Goal: Task Accomplishment & Management: Manage account settings

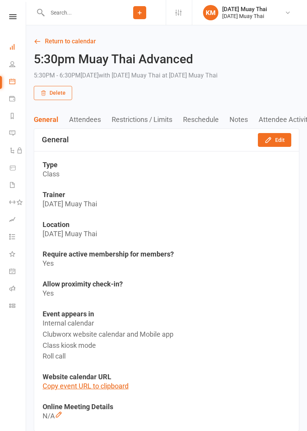
click at [12, 47] on icon at bounding box center [12, 47] width 6 height 6
click at [14, 44] on icon at bounding box center [12, 47] width 6 height 6
click at [14, 46] on icon at bounding box center [12, 47] width 6 height 6
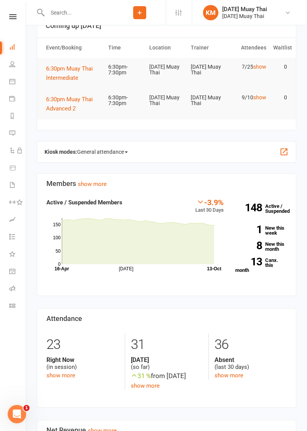
scroll to position [55, 0]
click at [233, 376] on link "show more" at bounding box center [228, 375] width 29 height 7
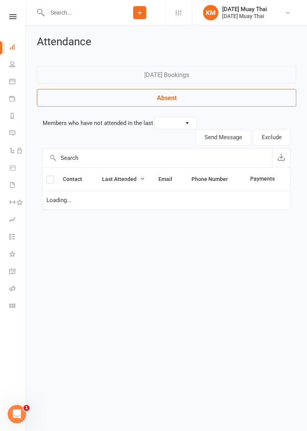
select select "30"
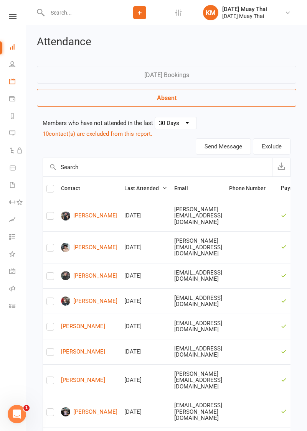
click at [12, 81] on icon at bounding box center [12, 81] width 6 height 6
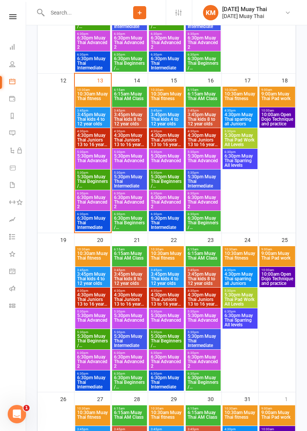
scroll to position [423, 0]
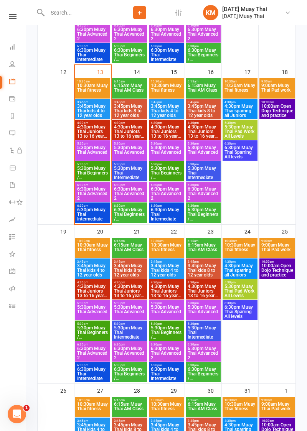
click at [79, 214] on span "6:30pm Muay Thai Intermediate" at bounding box center [93, 214] width 32 height 14
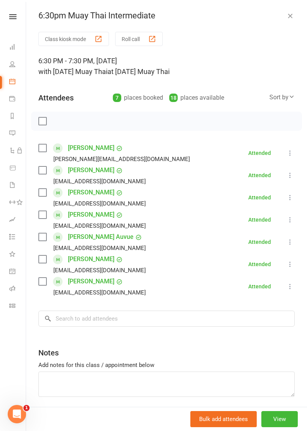
click at [56, 37] on button "Class kiosk mode" at bounding box center [73, 39] width 71 height 14
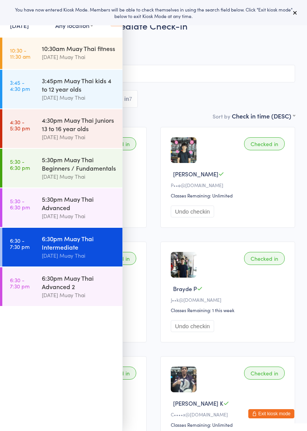
click at [116, 26] on icon at bounding box center [116, 19] width 12 height 16
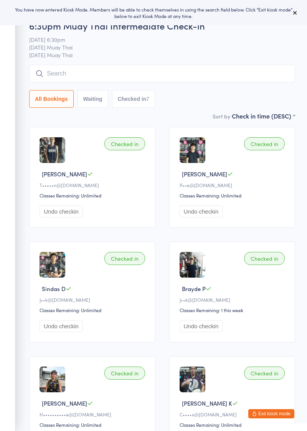
click at [79, 76] on input "search" at bounding box center [162, 74] width 266 height 18
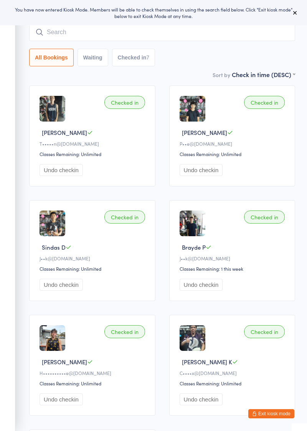
scroll to position [65, 0]
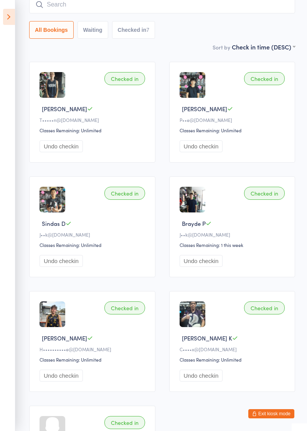
type input "I"
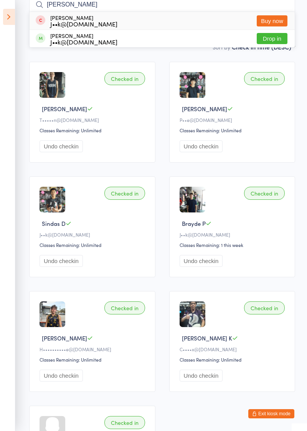
type input "OLiver"
click at [277, 38] on button "Drop in" at bounding box center [271, 38] width 31 height 11
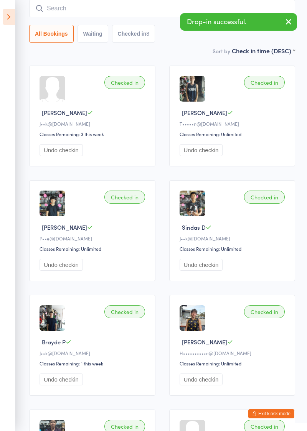
click at [10, 16] on icon at bounding box center [9, 17] width 12 height 16
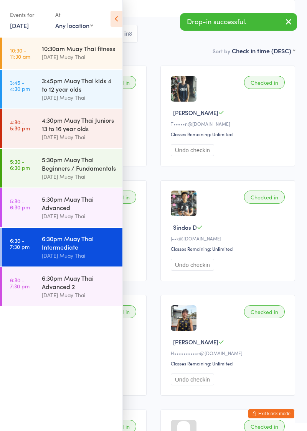
click at [263, 416] on button "Exit kiosk mode" at bounding box center [271, 413] width 46 height 9
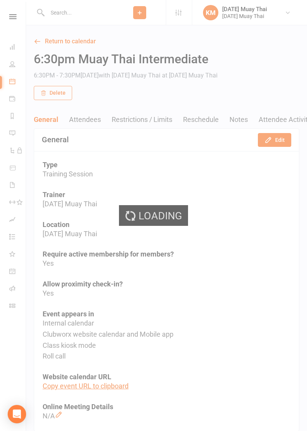
click at [11, 44] on div "Loading" at bounding box center [153, 215] width 307 height 431
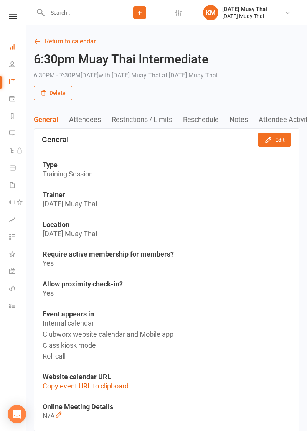
click at [13, 44] on icon at bounding box center [12, 47] width 6 height 6
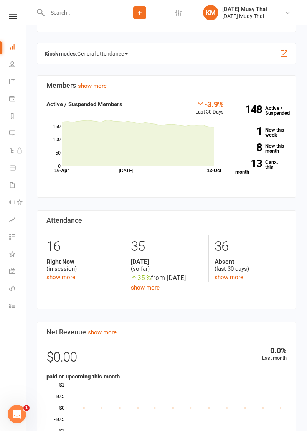
scroll to position [157, 0]
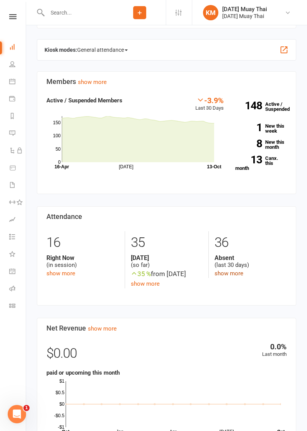
click at [233, 274] on link "show more" at bounding box center [228, 273] width 29 height 7
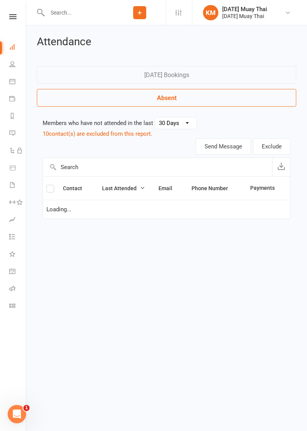
select select "30"
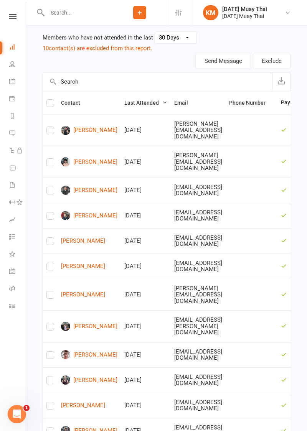
click at [12, 44] on icon at bounding box center [12, 47] width 6 height 6
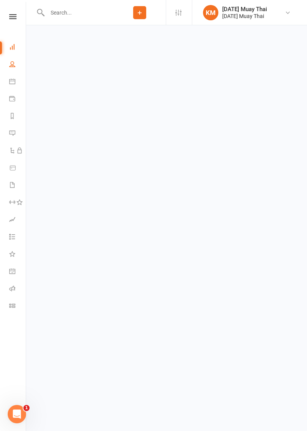
click at [13, 64] on icon at bounding box center [12, 64] width 6 height 6
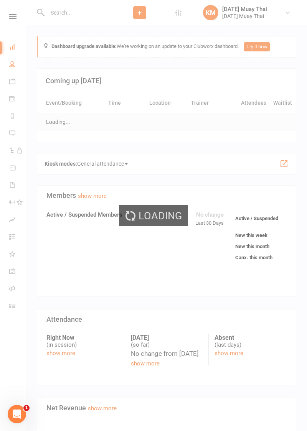
click at [15, 63] on icon at bounding box center [12, 64] width 6 height 6
select select "100"
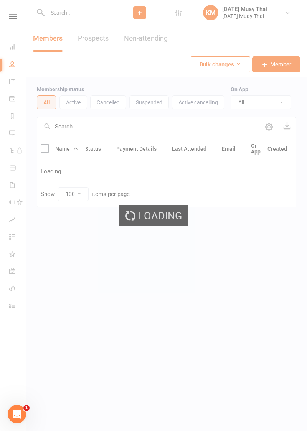
click at [10, 59] on div "Loading" at bounding box center [153, 215] width 307 height 431
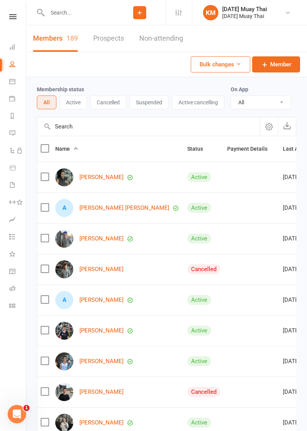
click at [110, 99] on button "Cancelled" at bounding box center [108, 102] width 36 height 14
click at [103, 100] on button "Cancelled" at bounding box center [108, 102] width 38 height 14
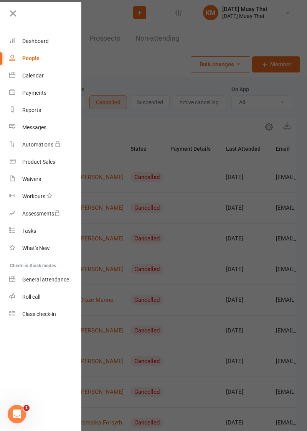
click at [244, 341] on div at bounding box center [153, 215] width 307 height 431
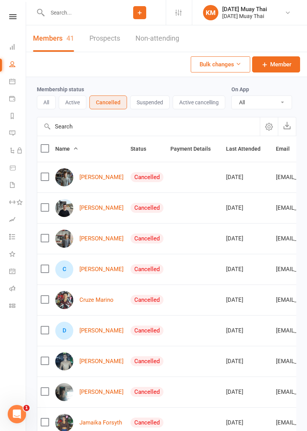
click at [44, 175] on label at bounding box center [45, 177] width 8 height 8
click at [44, 173] on input "checkbox" at bounding box center [45, 173] width 8 height 0
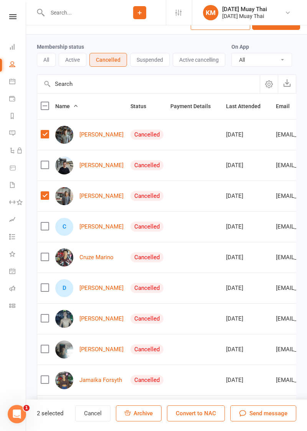
scroll to position [43, 0]
click at [43, 223] on label at bounding box center [45, 226] width 8 height 8
click at [43, 222] on input "checkbox" at bounding box center [45, 222] width 8 height 0
click at [251, 105] on span "Last Attended" at bounding box center [247, 106] width 43 height 6
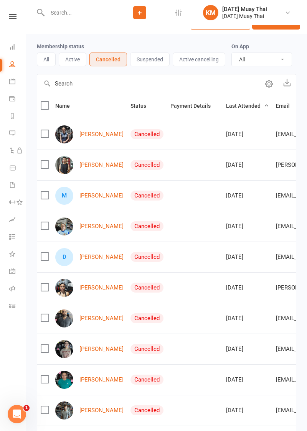
click at [44, 133] on label at bounding box center [45, 134] width 8 height 8
click at [44, 130] on input "checkbox" at bounding box center [45, 130] width 8 height 0
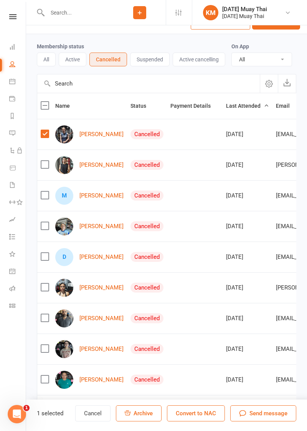
click at [43, 165] on label at bounding box center [45, 165] width 8 height 8
click at [43, 161] on input "checkbox" at bounding box center [45, 161] width 8 height 0
click at [41, 193] on label at bounding box center [45, 195] width 8 height 8
click at [41, 191] on input "checkbox" at bounding box center [45, 191] width 8 height 0
click at [45, 257] on label at bounding box center [45, 257] width 8 height 8
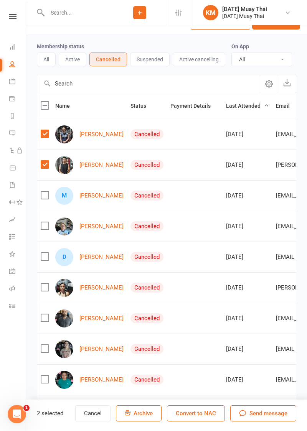
click at [45, 253] on input "checkbox" at bounding box center [45, 253] width 8 height 0
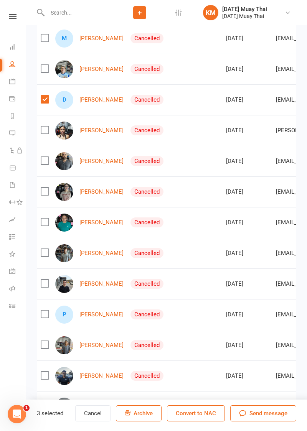
scroll to position [200, 0]
click at [44, 251] on label at bounding box center [45, 253] width 8 height 8
click at [44, 249] on input "checkbox" at bounding box center [45, 249] width 8 height 0
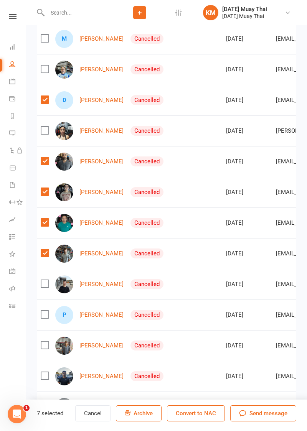
click at [146, 414] on span "Archive" at bounding box center [142, 413] width 19 height 7
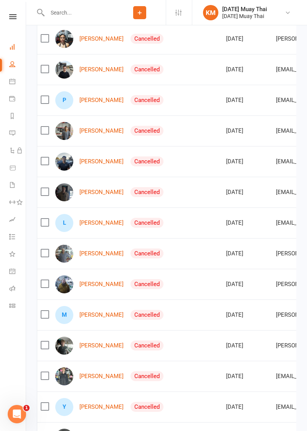
click at [13, 48] on icon at bounding box center [12, 47] width 6 height 6
